Goal: Find specific page/section

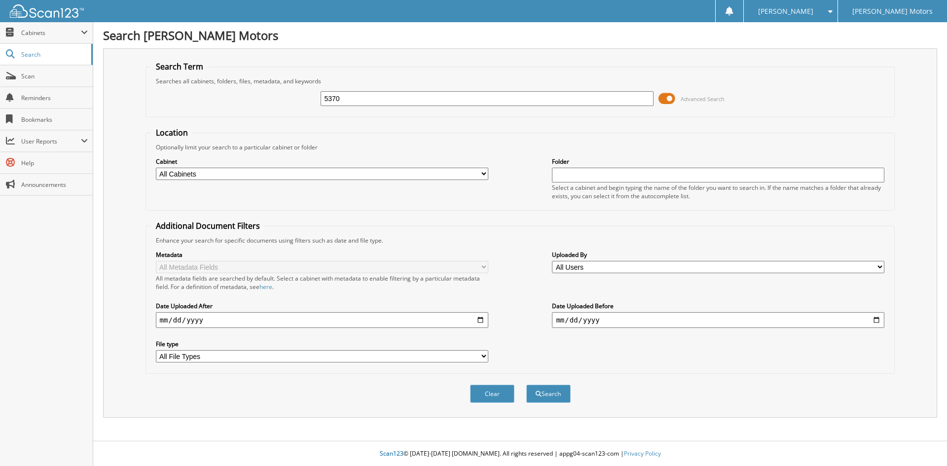
type input "5370"
click at [527, 385] on button "Search" at bounding box center [549, 394] width 44 height 18
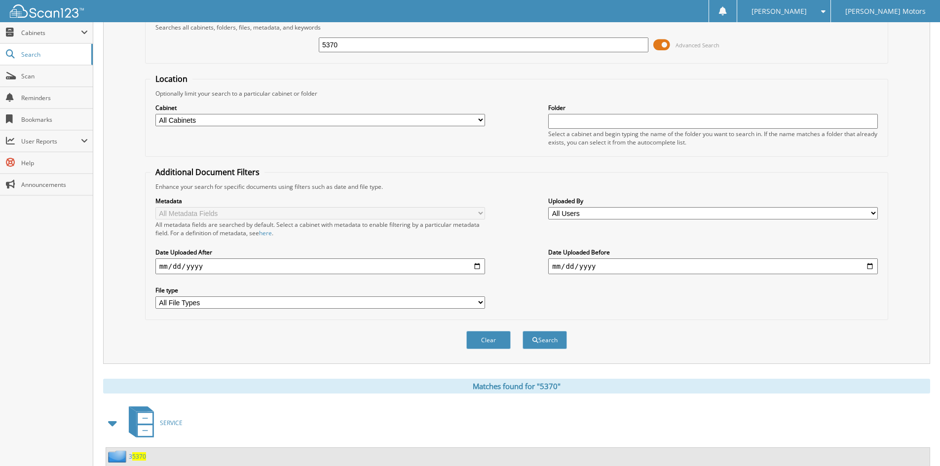
scroll to position [49, 0]
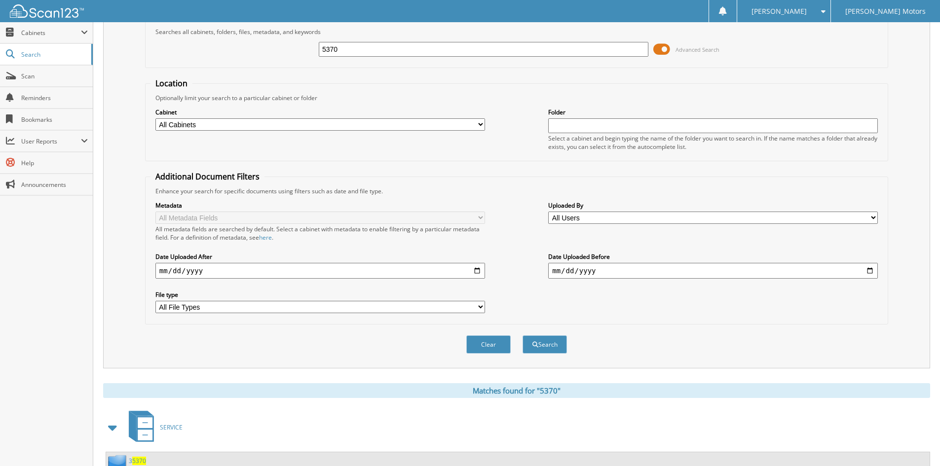
click at [330, 47] on input "5370" at bounding box center [484, 49] width 330 height 15
type input "53570"
click at [523, 336] on button "Search" at bounding box center [545, 345] width 44 height 18
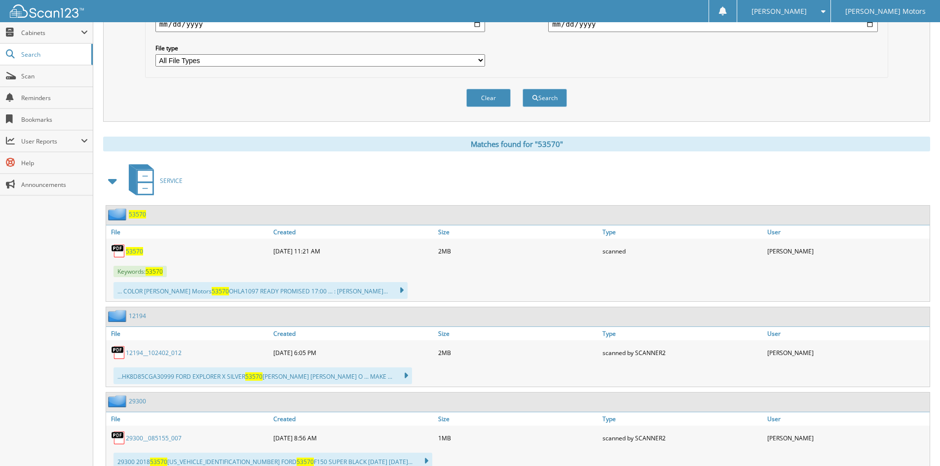
scroll to position [345, 0]
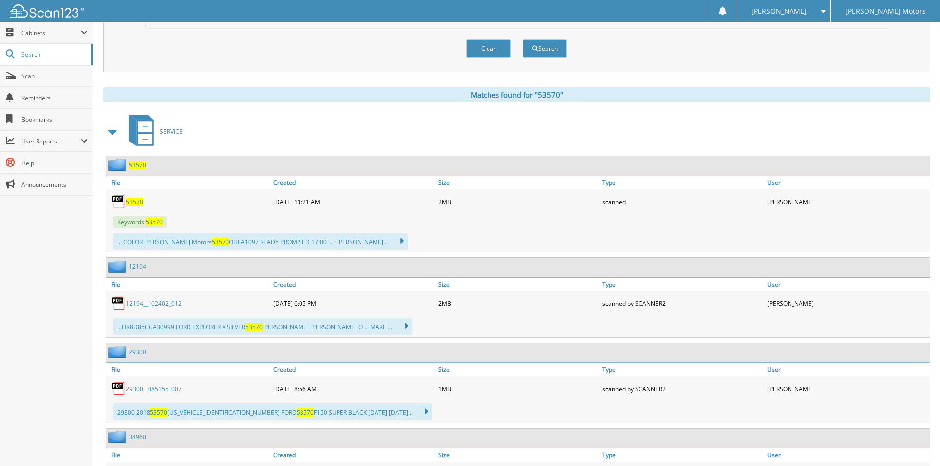
click at [134, 201] on span "53570" at bounding box center [134, 202] width 17 height 8
